Goal: Check status: Check status

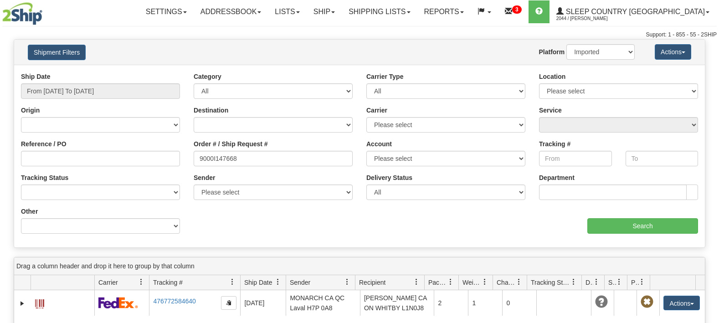
select select "1"
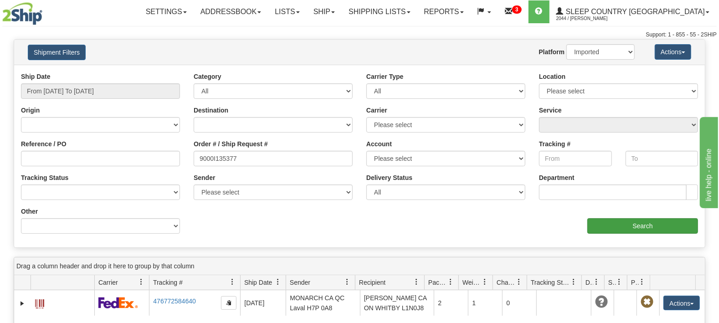
type input "9000I135377"
click at [642, 224] on input "Search" at bounding box center [642, 225] width 111 height 15
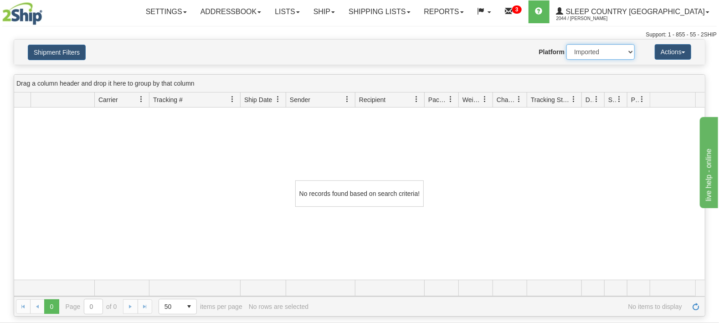
click option "Imported" at bounding box center [0, 0] width 0 height 0
click at [566, 44] on select "2Ship Imported" at bounding box center [600, 51] width 68 height 15
select select "0"
click option "2Ship" at bounding box center [0, 0] width 0 height 0
click at [73, 45] on h4 "Shipment Filters" at bounding box center [77, 52] width 113 height 16
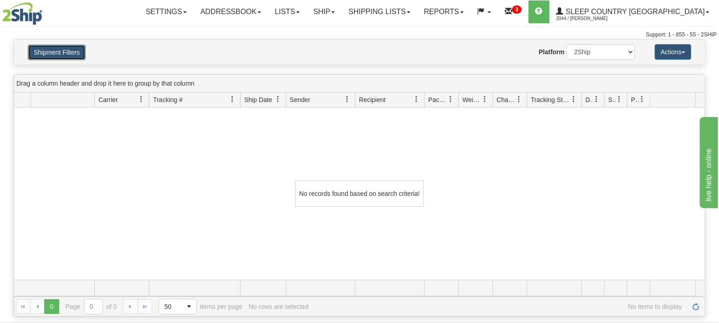
click at [71, 49] on button "Shipment Filters" at bounding box center [57, 52] width 58 height 15
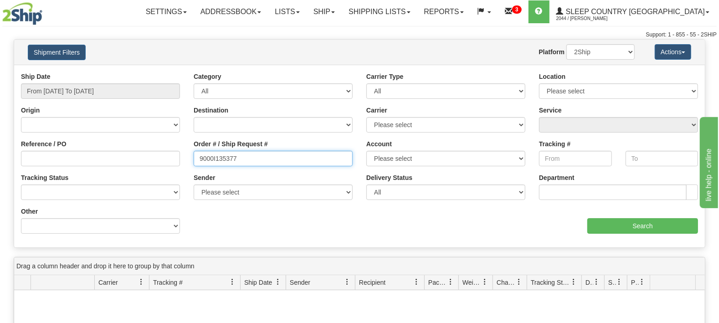
drag, startPoint x: 164, startPoint y: 160, endPoint x: 0, endPoint y: 161, distance: 164.0
click at [194, 161] on input "9000I135377" at bounding box center [273, 158] width 159 height 15
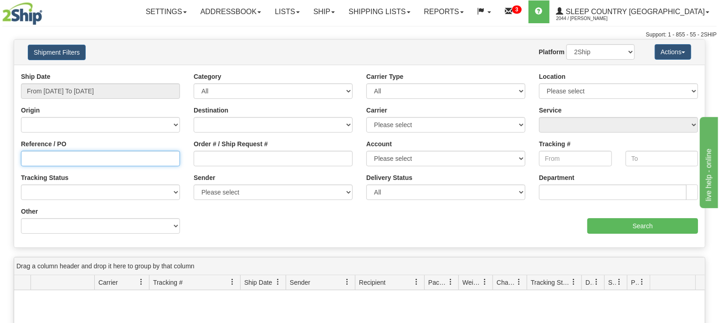
click at [48, 159] on input "Reference / PO" at bounding box center [100, 158] width 159 height 15
paste input "9000I135377"
type input "9000I135377"
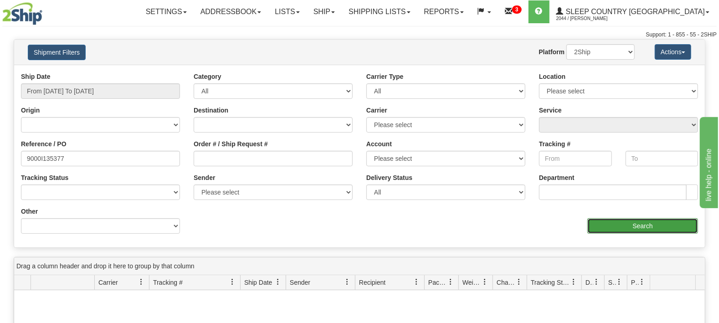
click at [642, 221] on input "Search" at bounding box center [642, 225] width 111 height 15
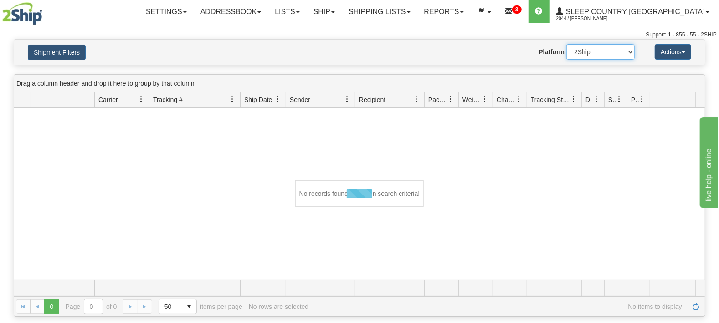
click at [566, 44] on select "2Ship Imported" at bounding box center [600, 51] width 68 height 15
select select "1"
click option "Imported" at bounding box center [0, 0] width 0 height 0
click at [515, 184] on div "No records found based on search criteria!" at bounding box center [359, 194] width 691 height 172
